Goal: Task Accomplishment & Management: Use online tool/utility

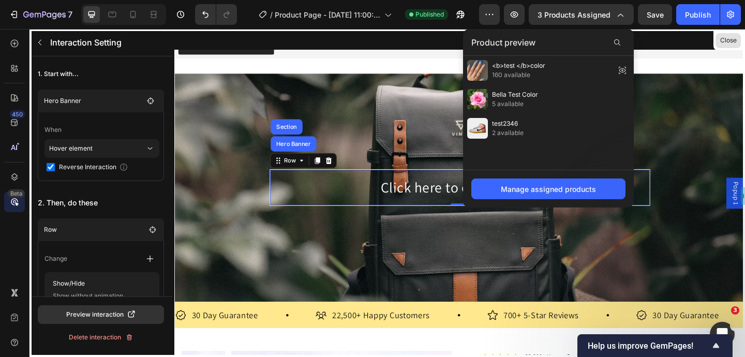
click at [732, 42] on button "Close" at bounding box center [728, 40] width 25 height 15
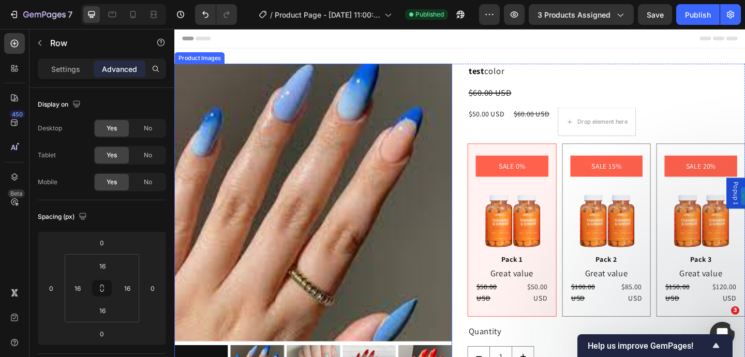
click at [213, 62] on div "Product Images" at bounding box center [201, 60] width 50 height 9
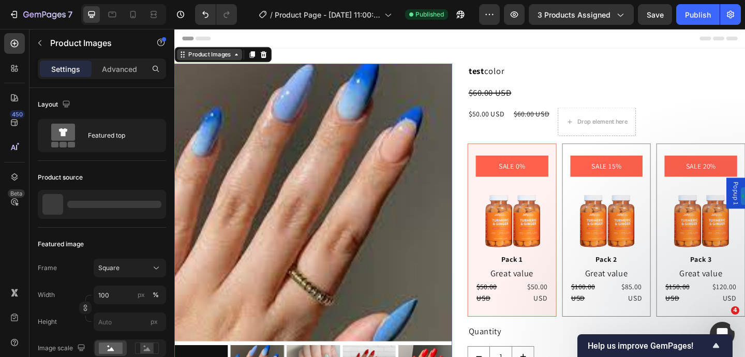
click at [213, 62] on div "Product Images" at bounding box center [212, 57] width 71 height 12
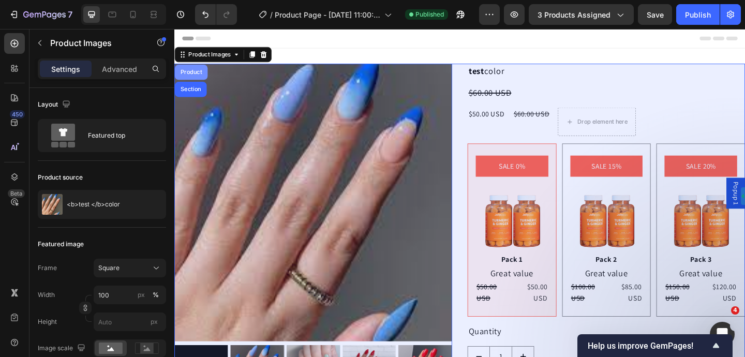
click at [199, 75] on div "Product" at bounding box center [192, 76] width 27 height 6
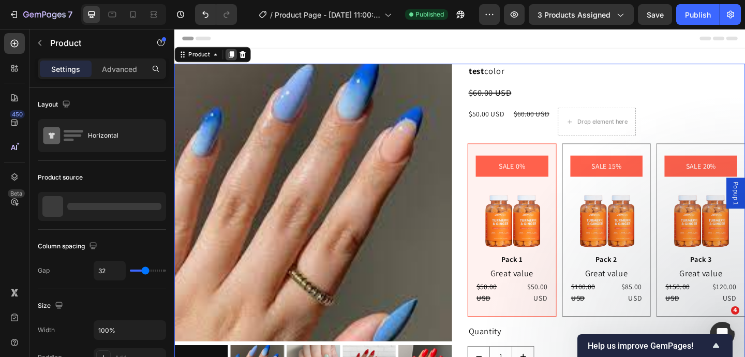
click at [237, 56] on icon at bounding box center [236, 56] width 6 height 7
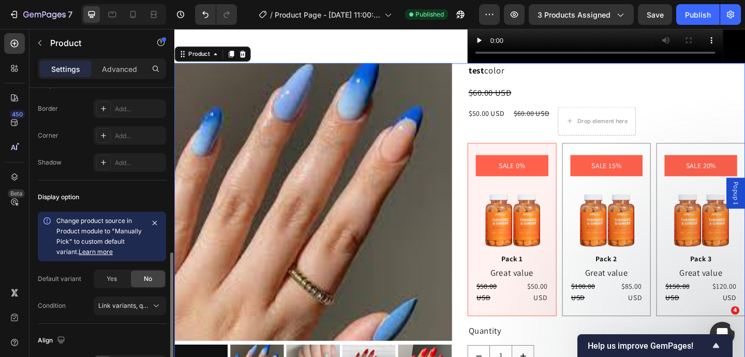
scroll to position [569, 0]
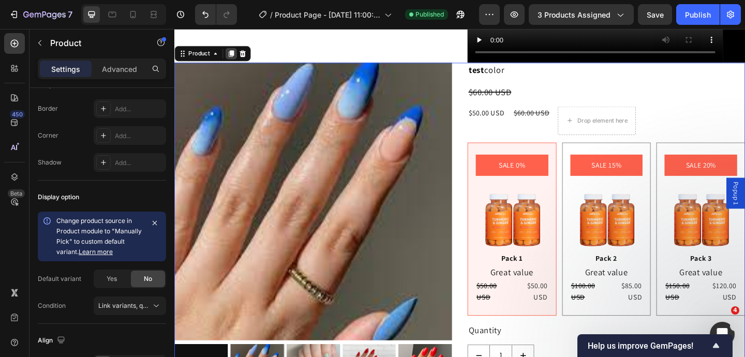
click at [236, 57] on icon at bounding box center [236, 55] width 6 height 7
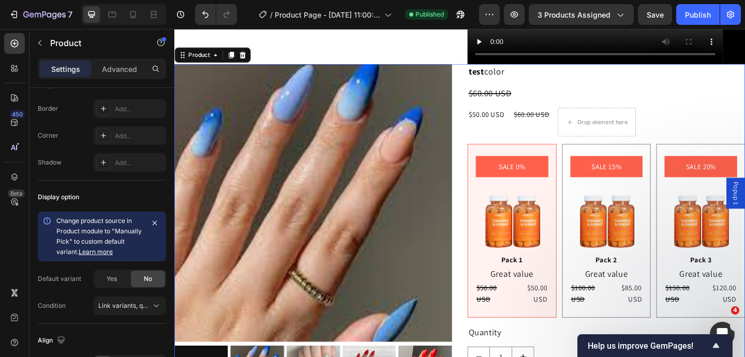
scroll to position [1137, 0]
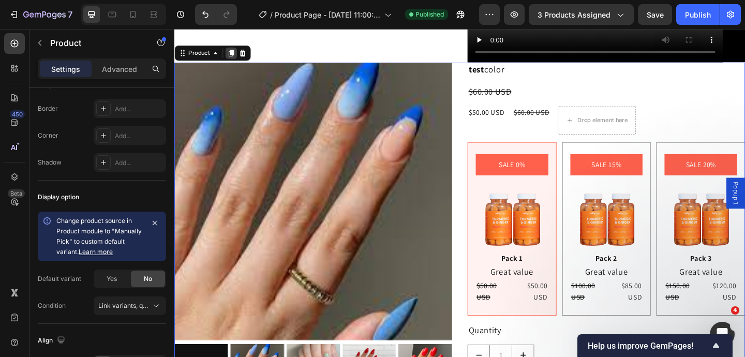
click at [235, 54] on icon at bounding box center [236, 55] width 6 height 7
click at [235, 56] on icon at bounding box center [236, 55] width 6 height 7
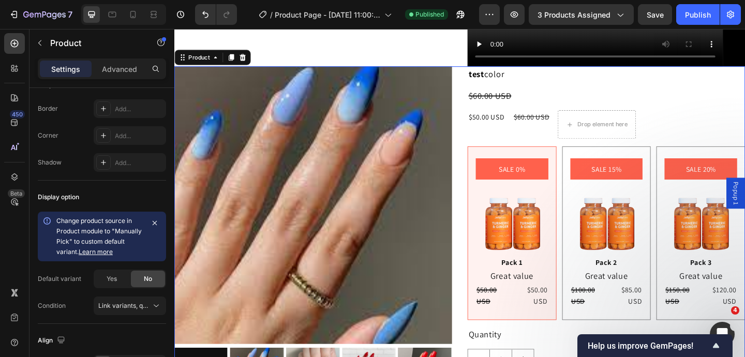
scroll to position [2273, 0]
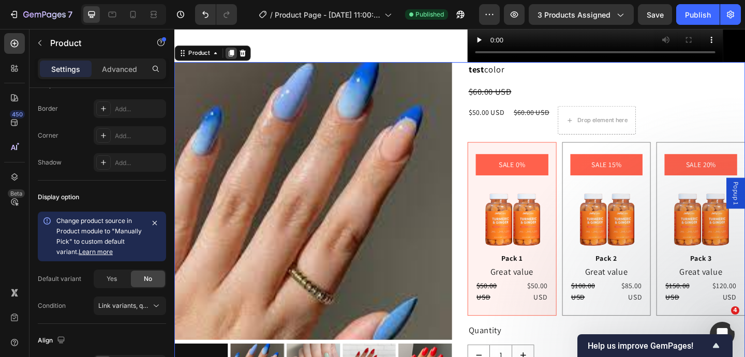
click at [235, 57] on icon at bounding box center [236, 55] width 6 height 7
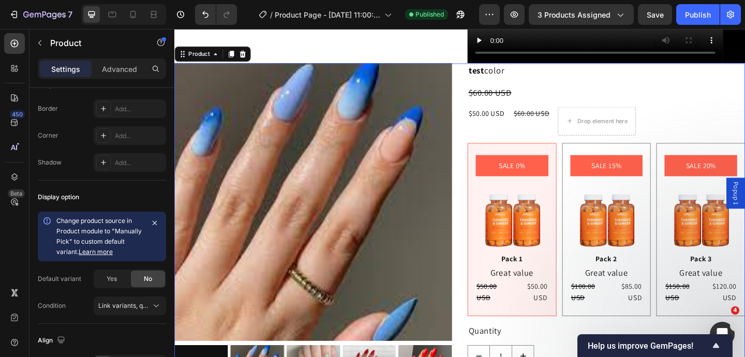
scroll to position [2841, 0]
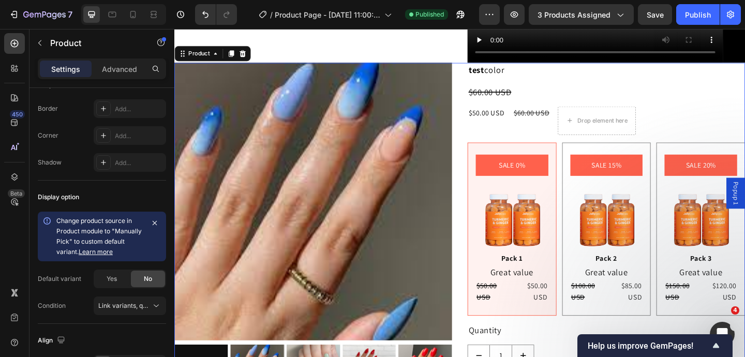
click at [235, 57] on icon at bounding box center [236, 55] width 6 height 7
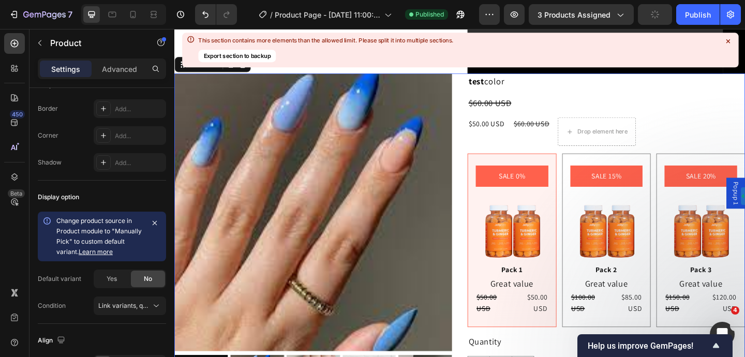
scroll to position [3409, 0]
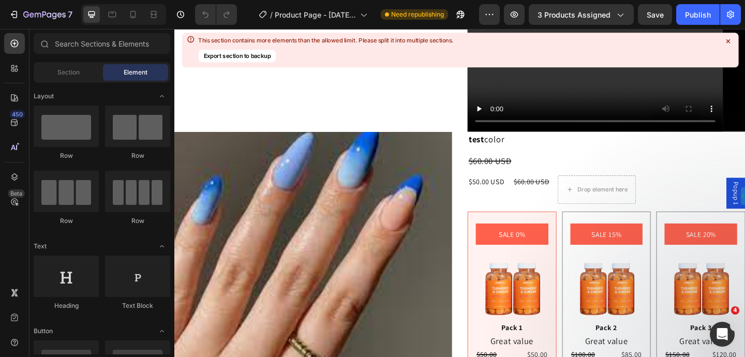
scroll to position [1656, 0]
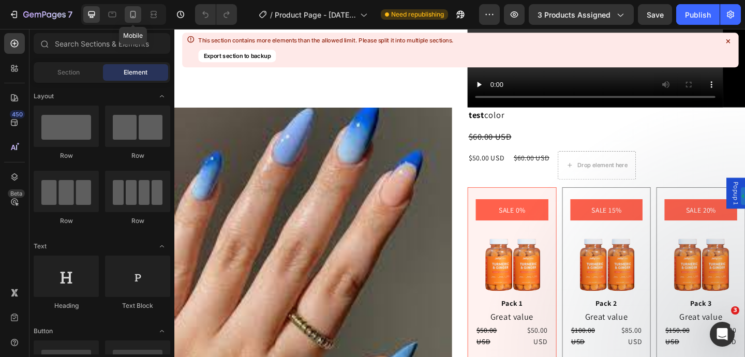
click at [135, 18] on icon at bounding box center [133, 14] width 10 height 10
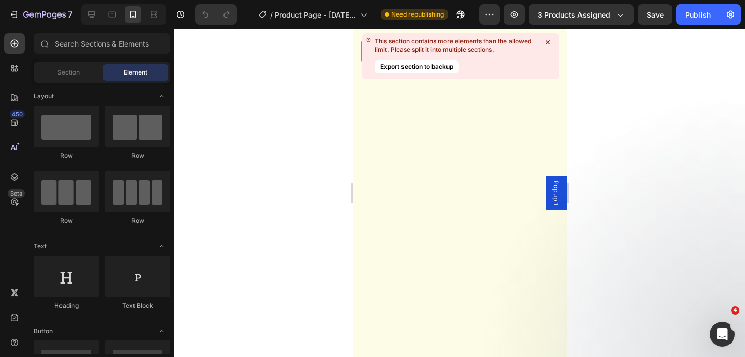
scroll to position [4746, 0]
